Goal: Find specific page/section: Find specific page/section

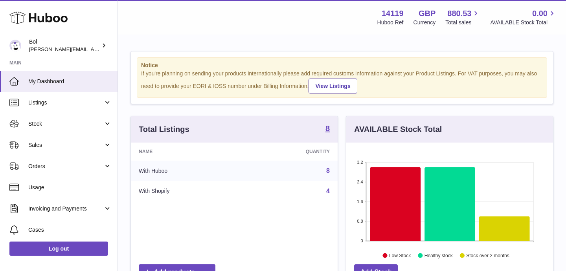
scroll to position [123, 207]
click at [381, 199] on icon at bounding box center [395, 204] width 51 height 74
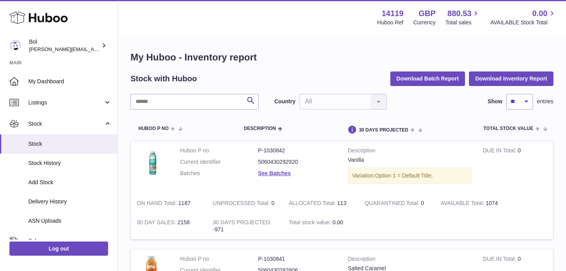
click at [138, 62] on h1 "My Huboo - Inventory report" at bounding box center [341, 57] width 423 height 13
click at [149, 57] on h1 "My Huboo - Inventory report" at bounding box center [341, 57] width 423 height 13
click at [161, 57] on h1 "My Huboo - Inventory report" at bounding box center [341, 57] width 423 height 13
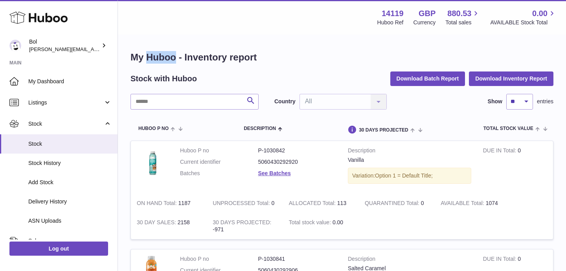
click at [161, 57] on h1 "My Huboo - Inventory report" at bounding box center [341, 57] width 423 height 13
click at [166, 58] on h1 "My Huboo - Inventory report" at bounding box center [341, 57] width 423 height 13
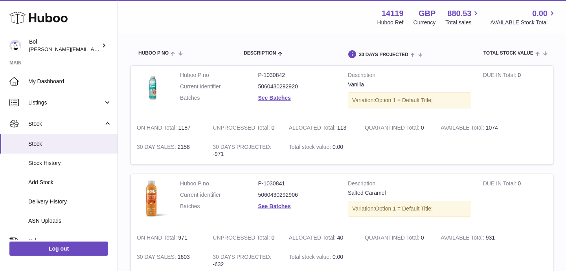
scroll to position [80, 0]
